Goal: Task Accomplishment & Management: Use online tool/utility

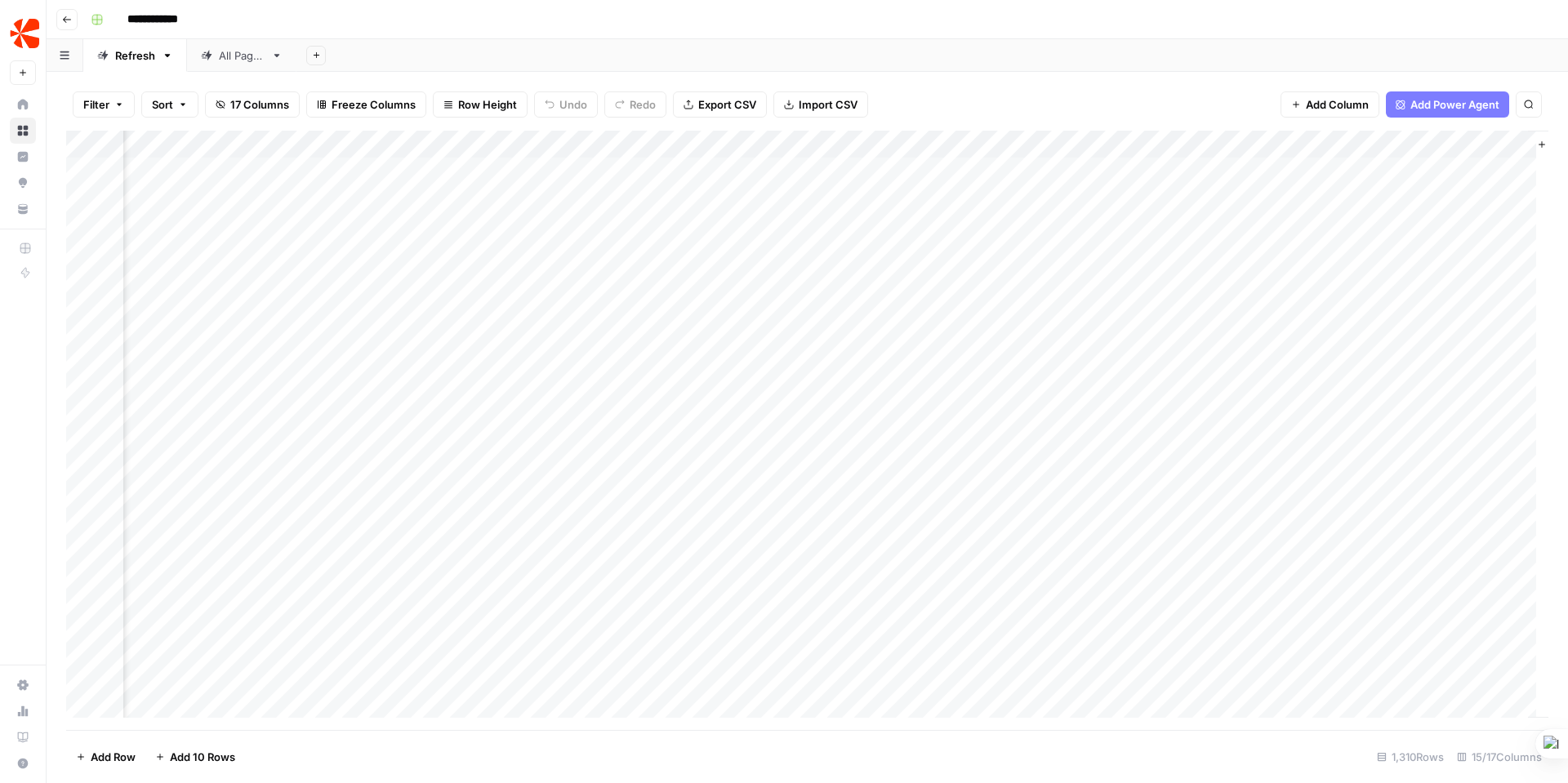
scroll to position [0, 1485]
click at [821, 172] on div "Add Column" at bounding box center [807, 430] width 1483 height 599
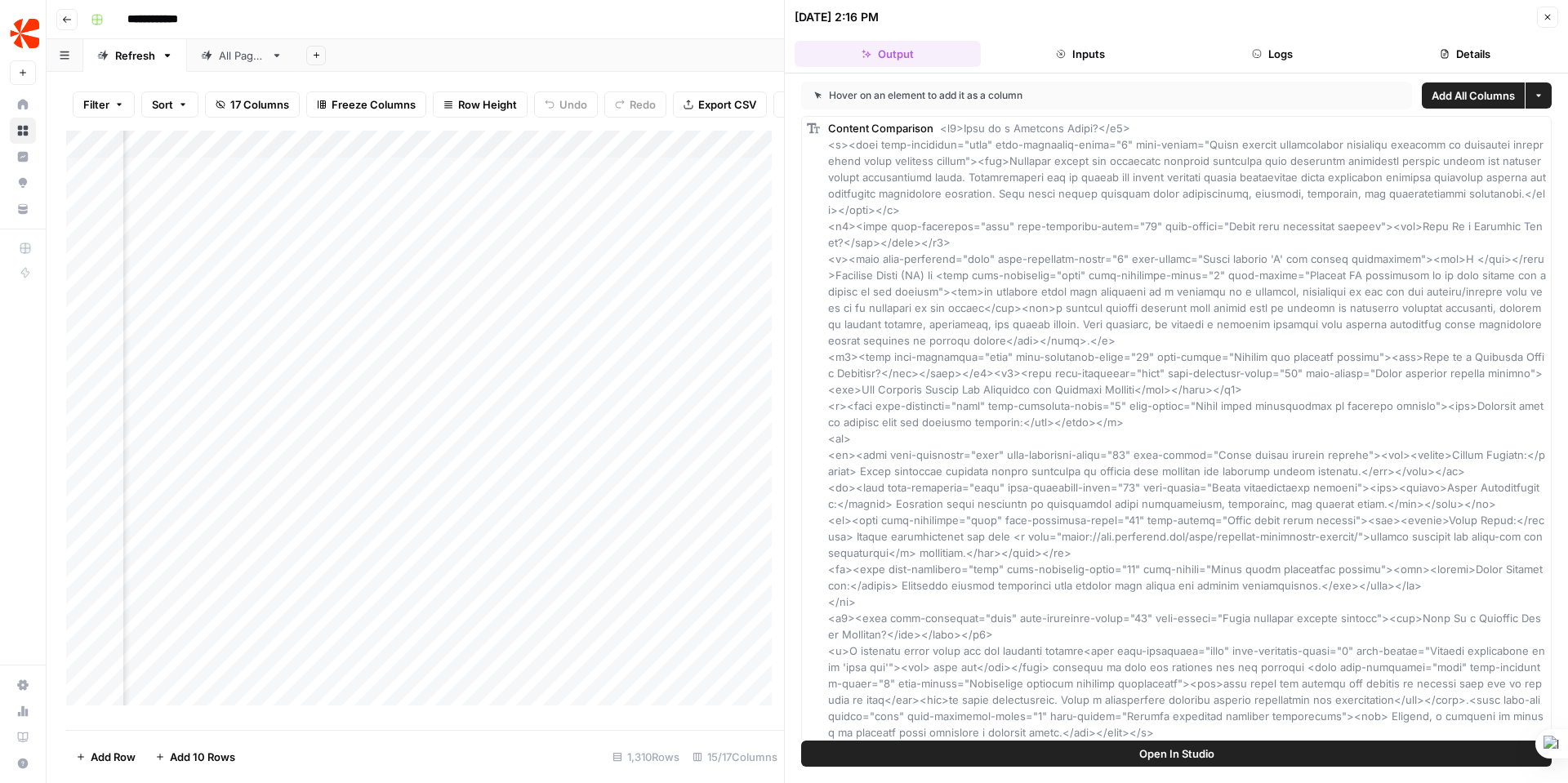
click at [570, 511] on div "Add Column" at bounding box center [425, 424] width 718 height 587
click at [1128, 47] on button "Inputs" at bounding box center [1081, 54] width 187 height 26
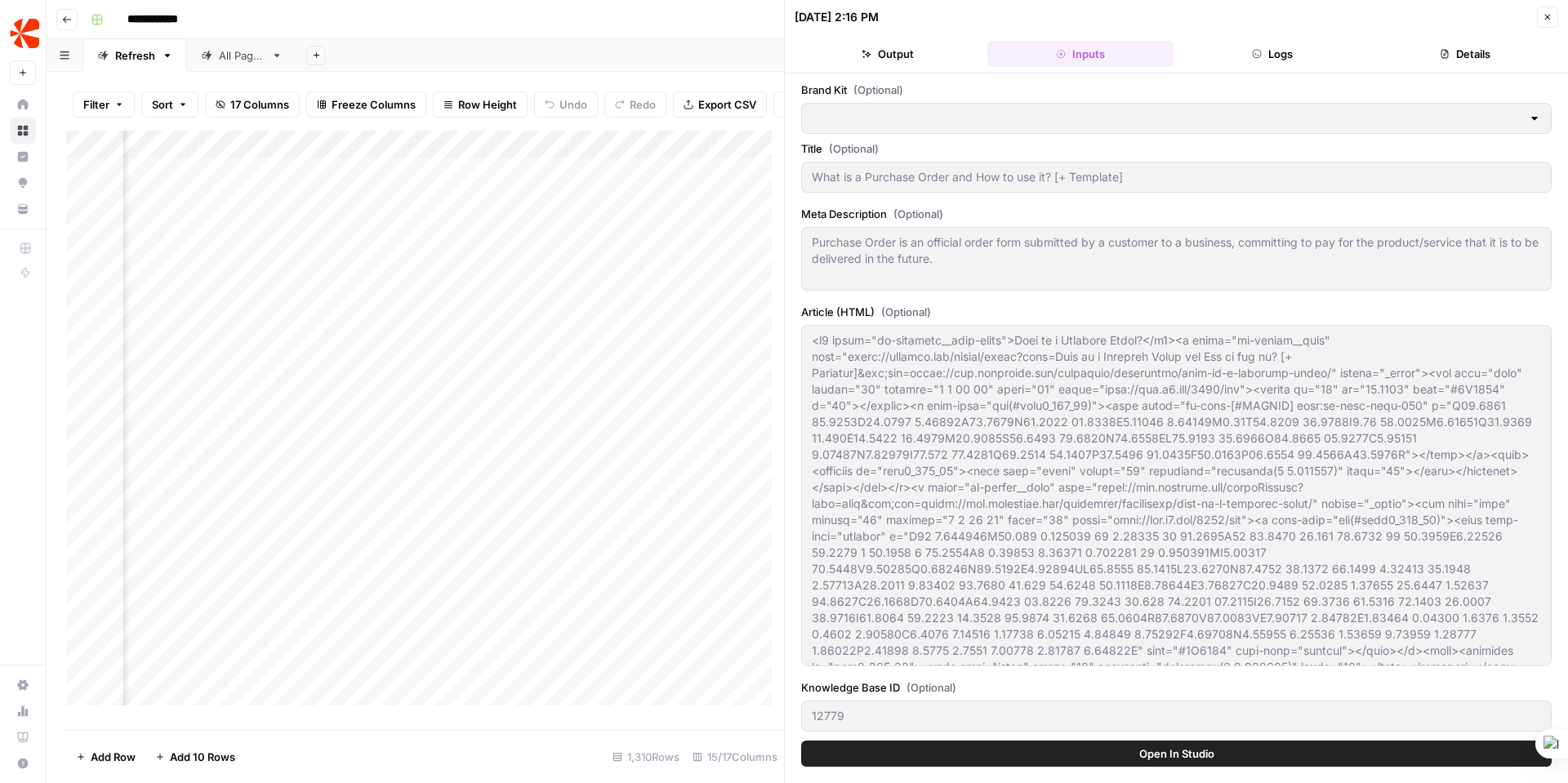
type input "Chargebee"
click at [1275, 50] on button "Logs" at bounding box center [1273, 54] width 187 height 26
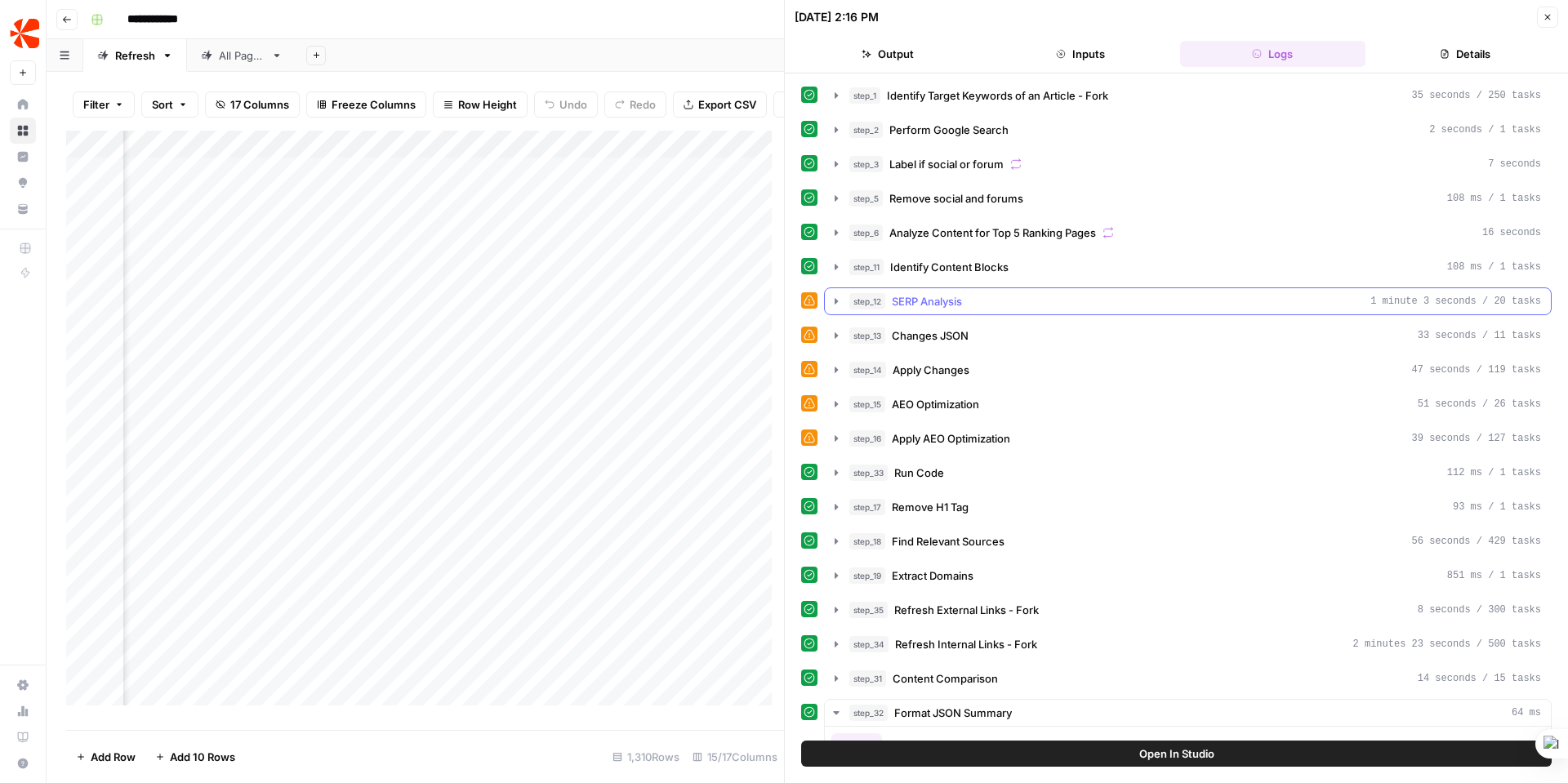
click at [836, 300] on icon "button" at bounding box center [837, 301] width 3 height 6
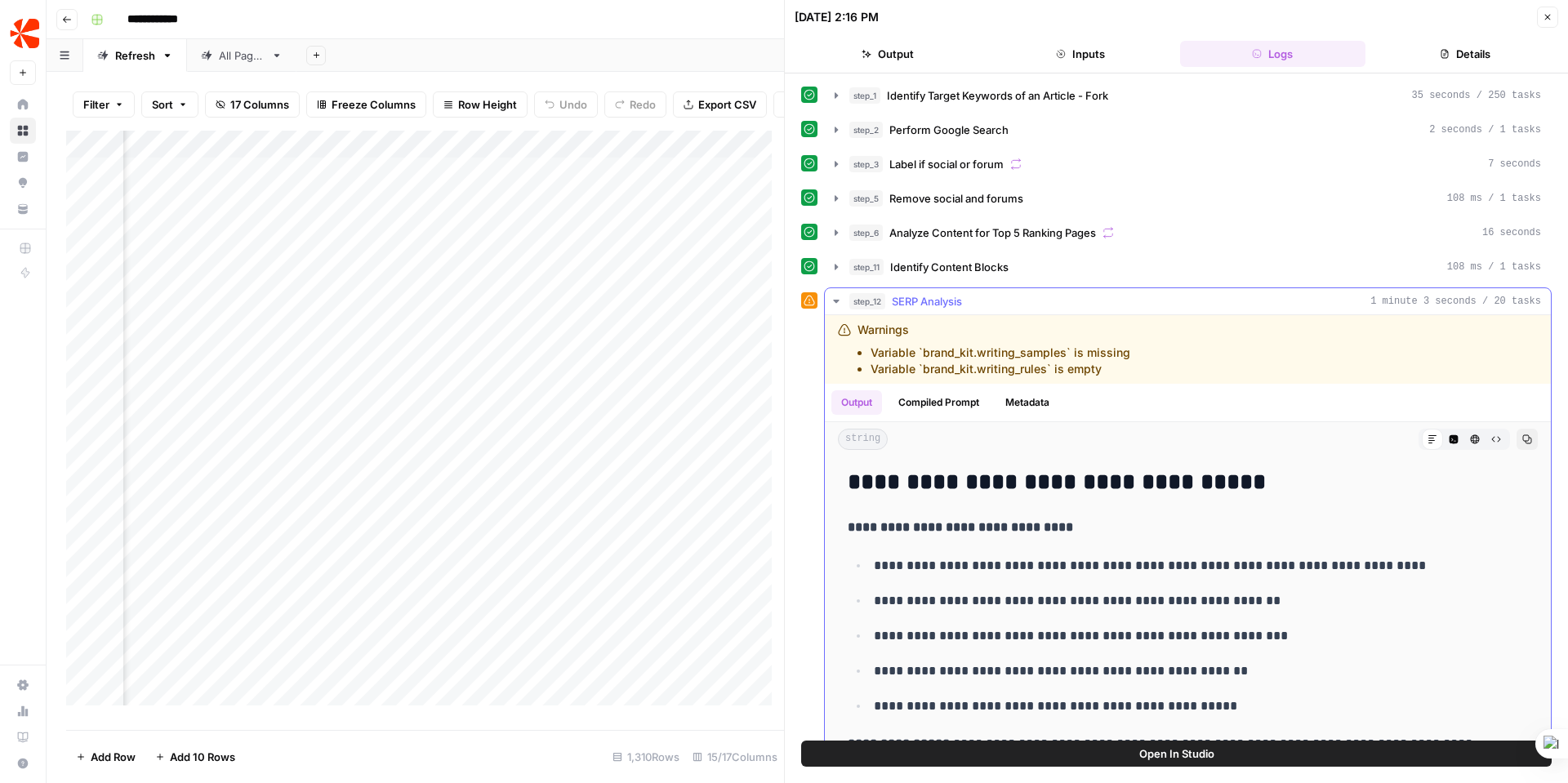
click at [836, 300] on icon "button" at bounding box center [836, 302] width 6 height 3
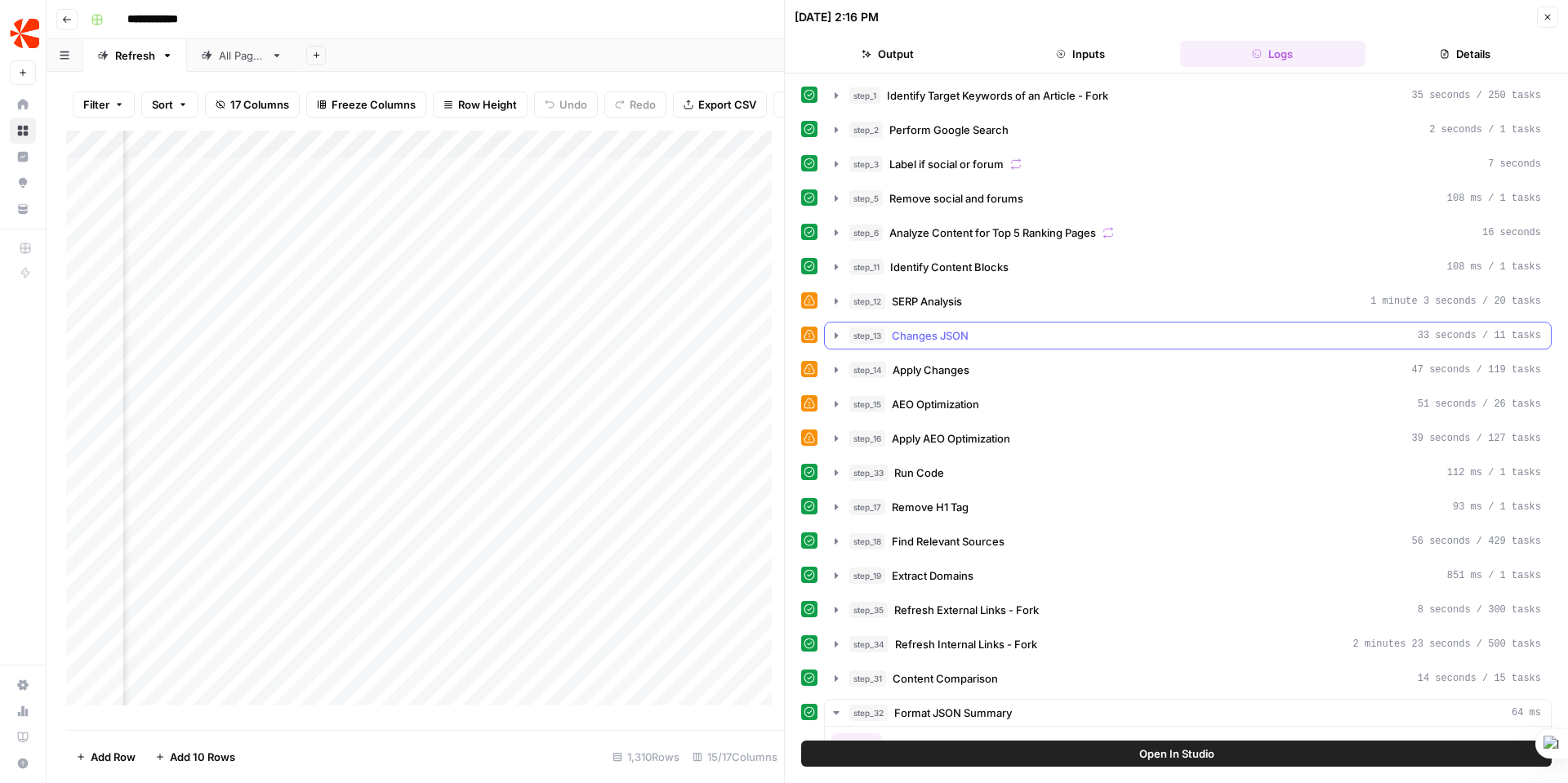
click at [838, 331] on icon "button" at bounding box center [837, 336] width 13 height 13
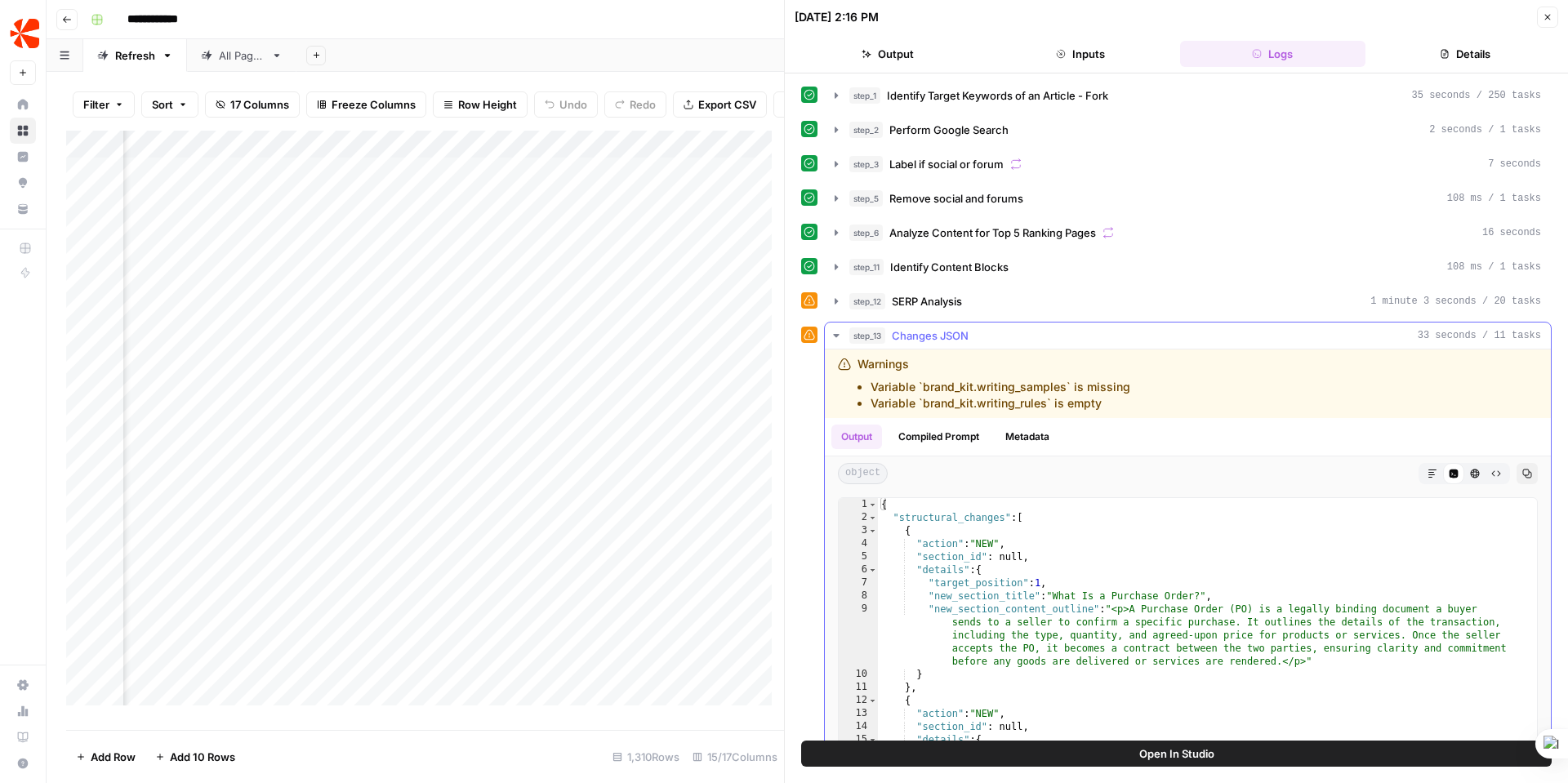
click at [838, 331] on icon "button" at bounding box center [837, 336] width 13 height 13
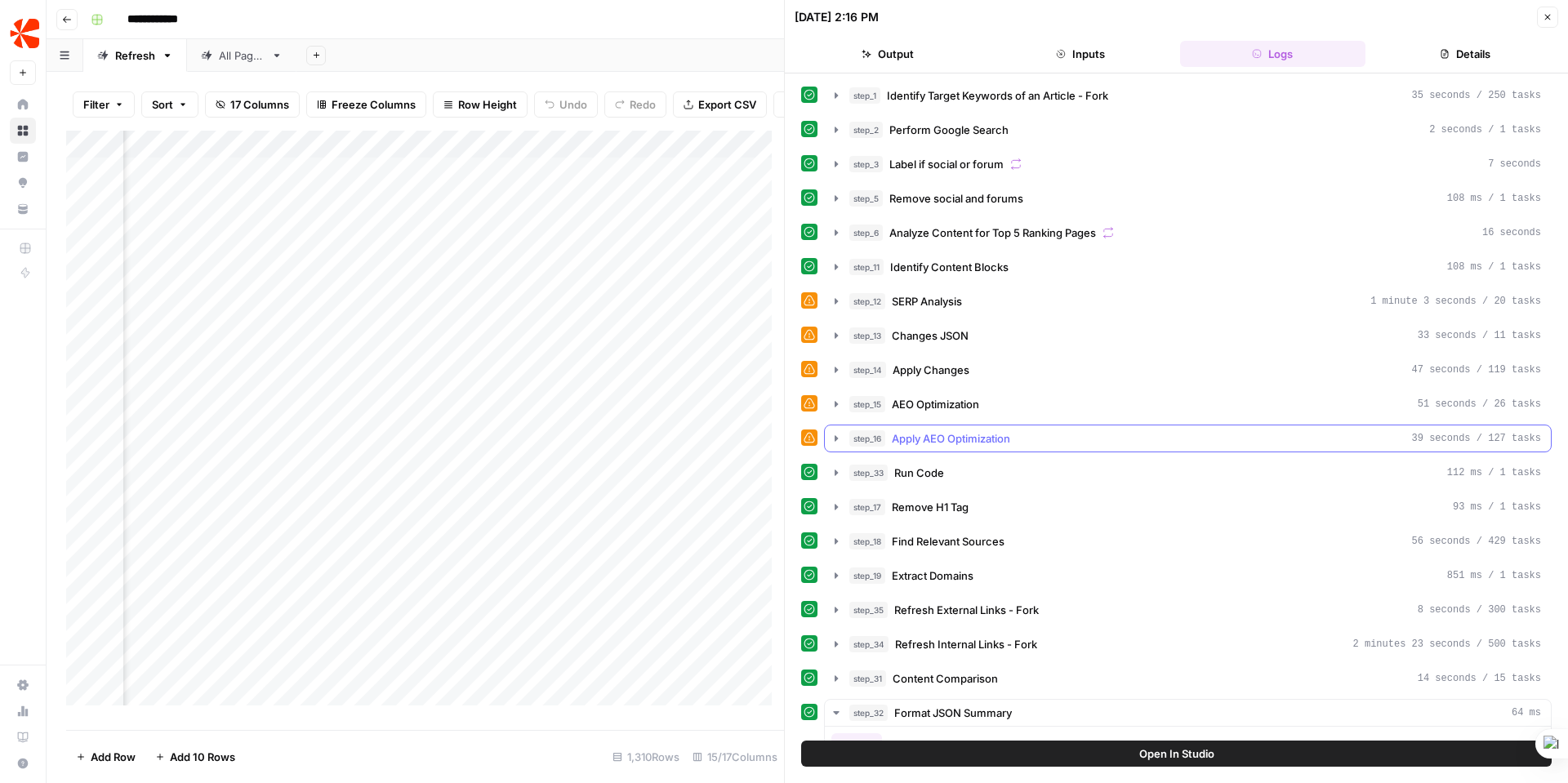
click at [837, 440] on icon "button" at bounding box center [837, 438] width 3 height 6
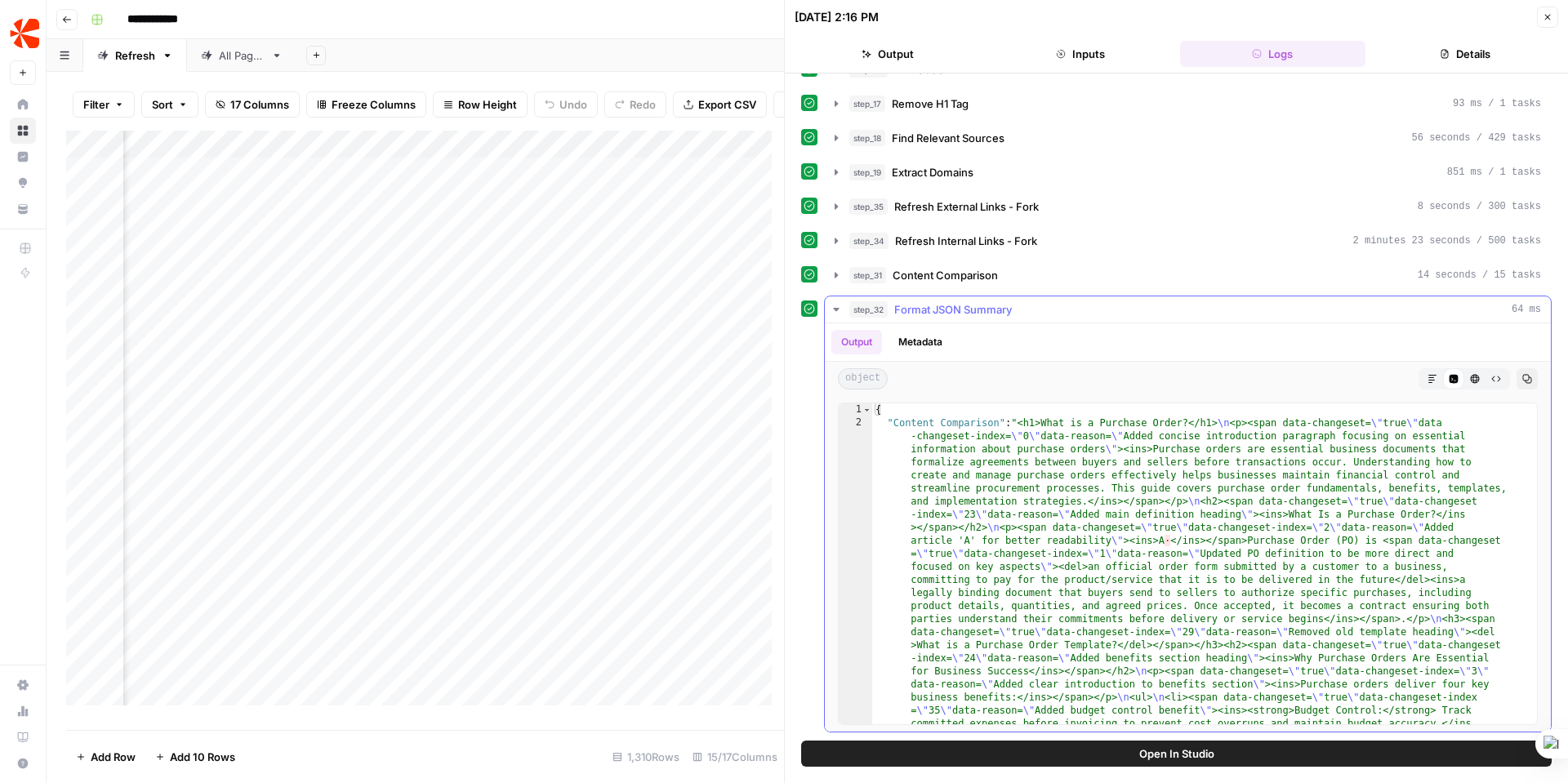
scroll to position [316, 0]
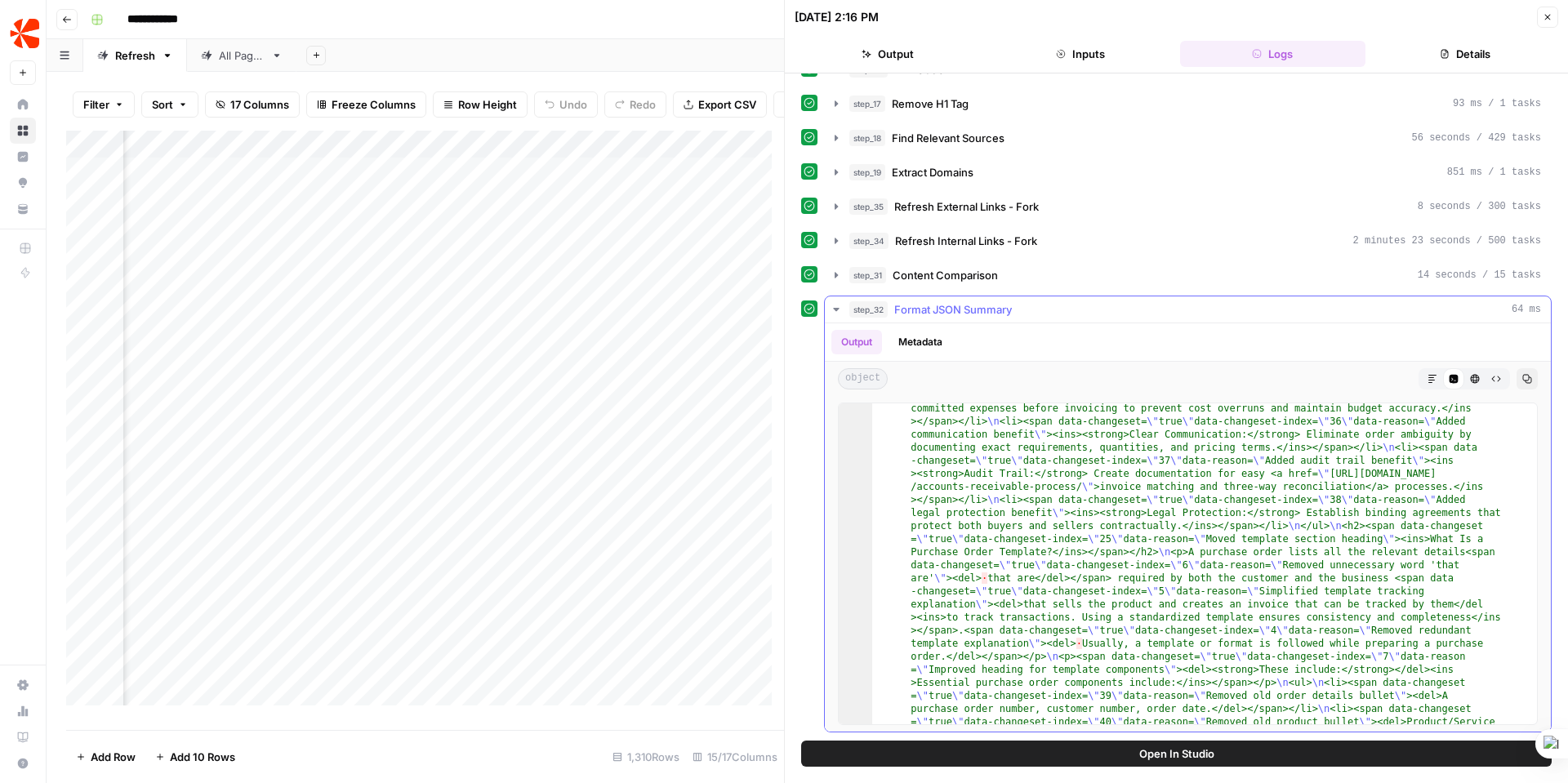
click at [832, 305] on icon "button" at bounding box center [837, 310] width 13 height 13
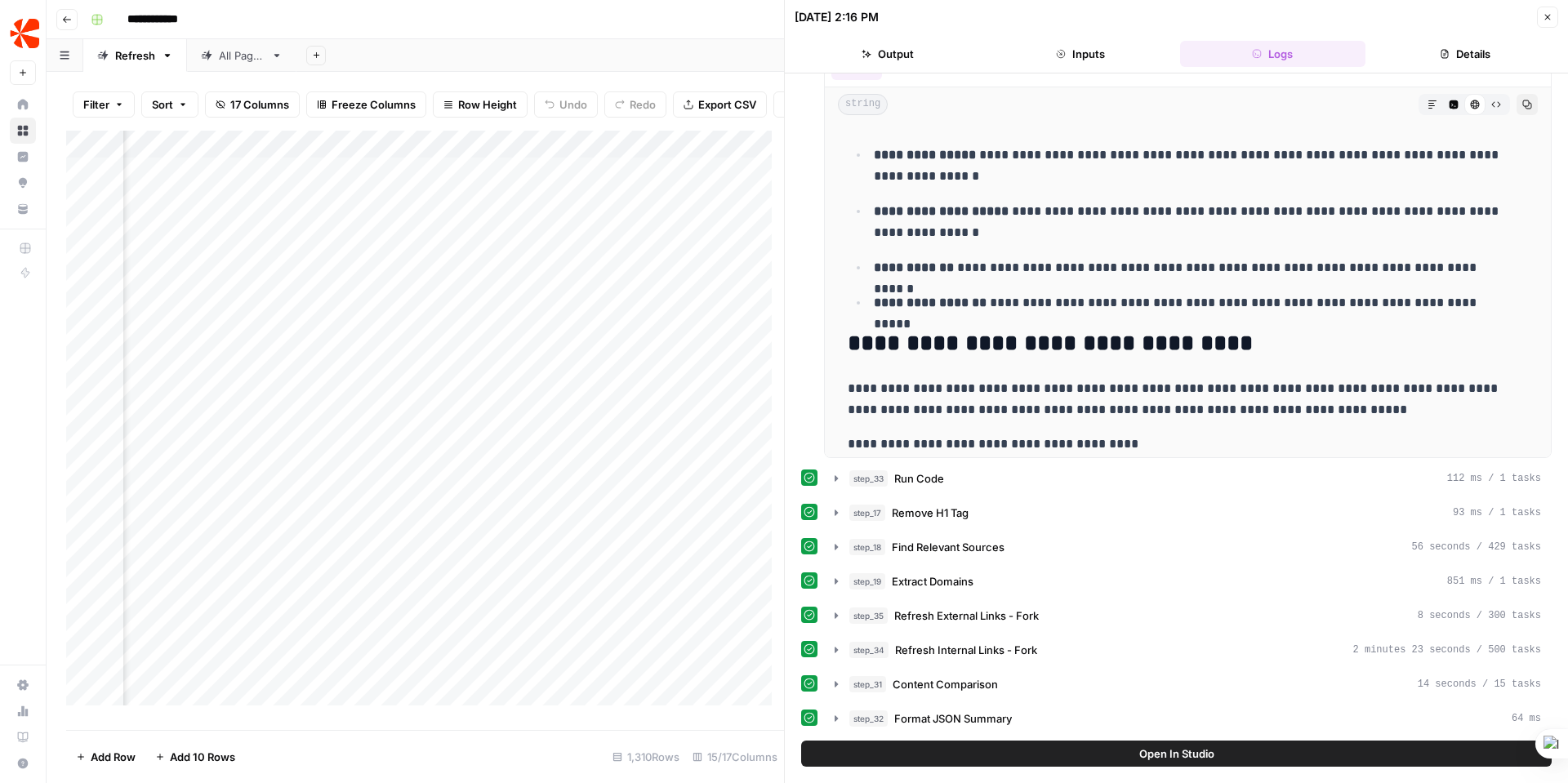
scroll to position [0, 0]
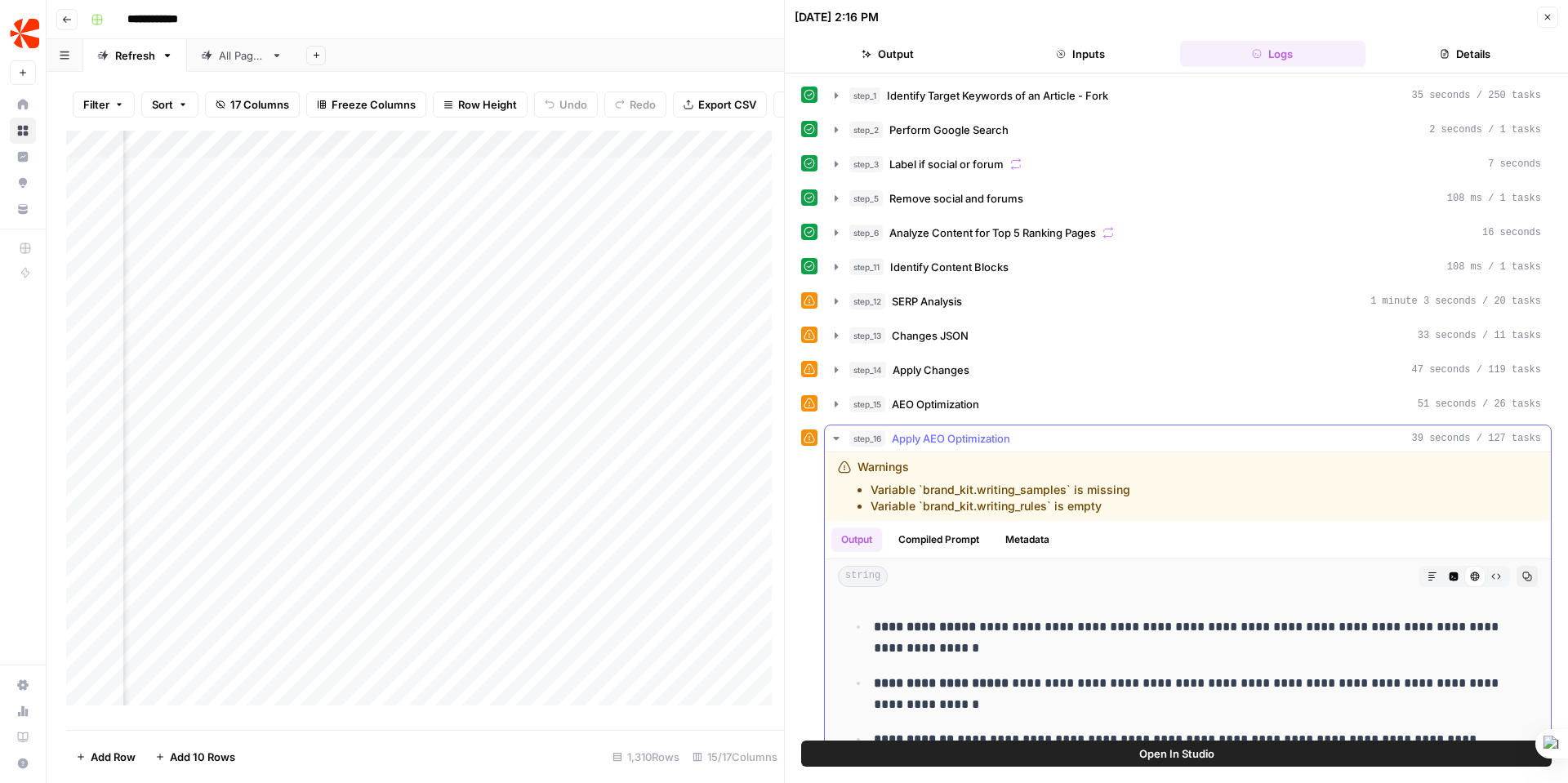
click at [838, 435] on icon "button" at bounding box center [837, 439] width 13 height 13
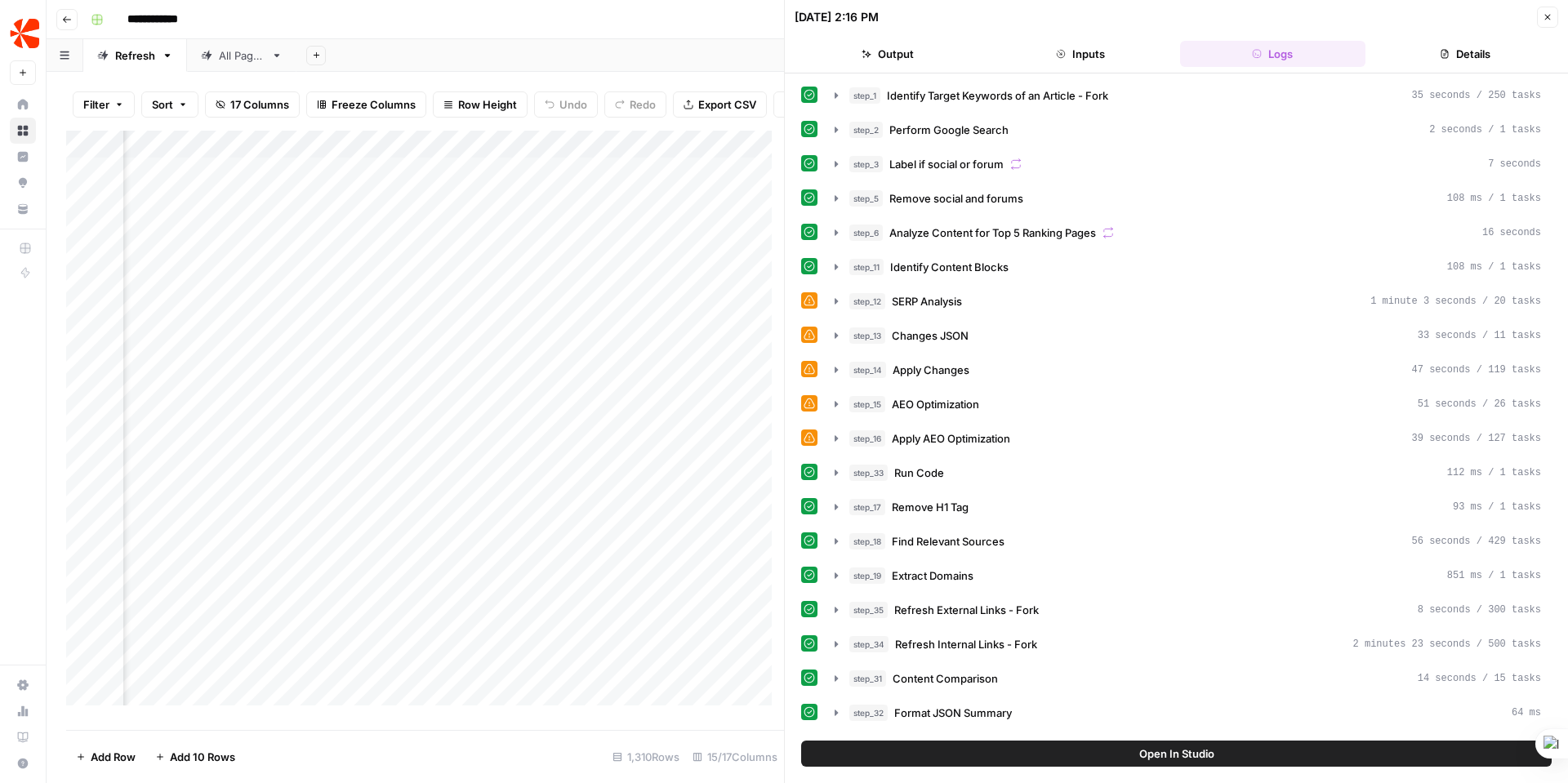
click at [1552, 17] on span "Close" at bounding box center [1552, 17] width 1 height 1
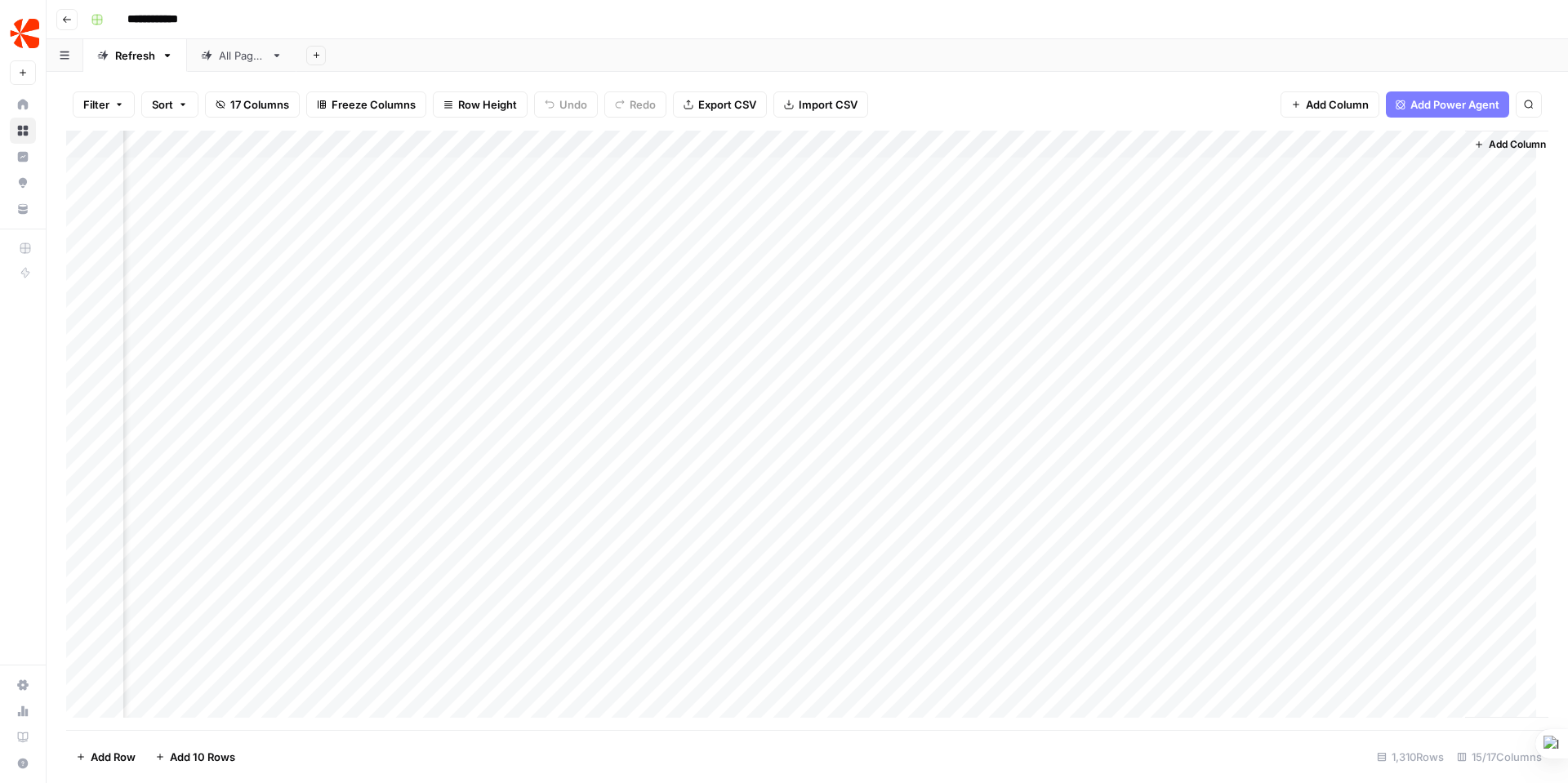
scroll to position [0, 1485]
click at [1429, 170] on div "Add Column" at bounding box center [807, 430] width 1483 height 599
